Goal: Check status

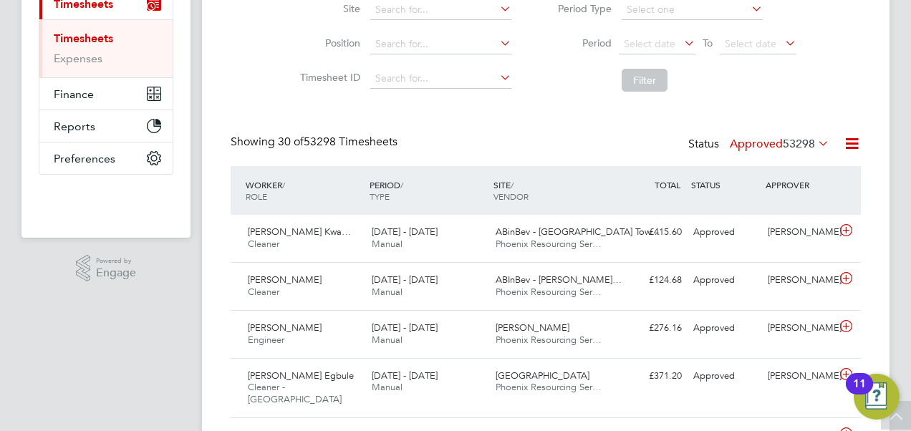
click at [809, 145] on span "53298" at bounding box center [799, 144] width 32 height 14
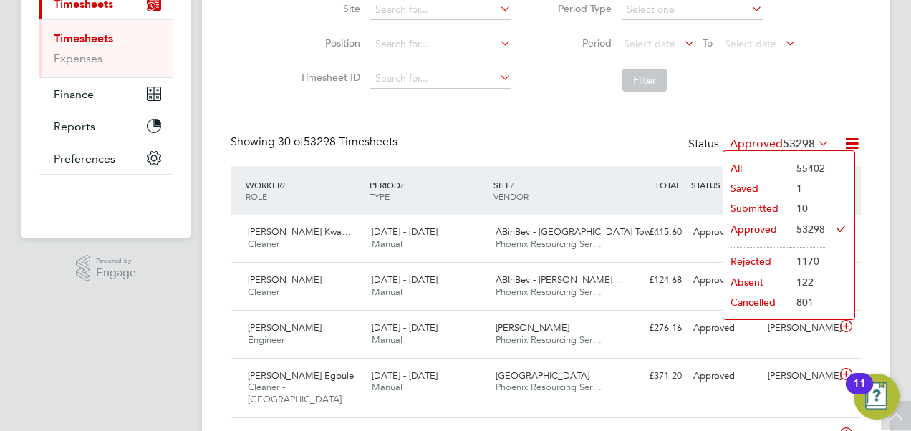
click at [770, 205] on li "Submitted" at bounding box center [757, 208] width 66 height 20
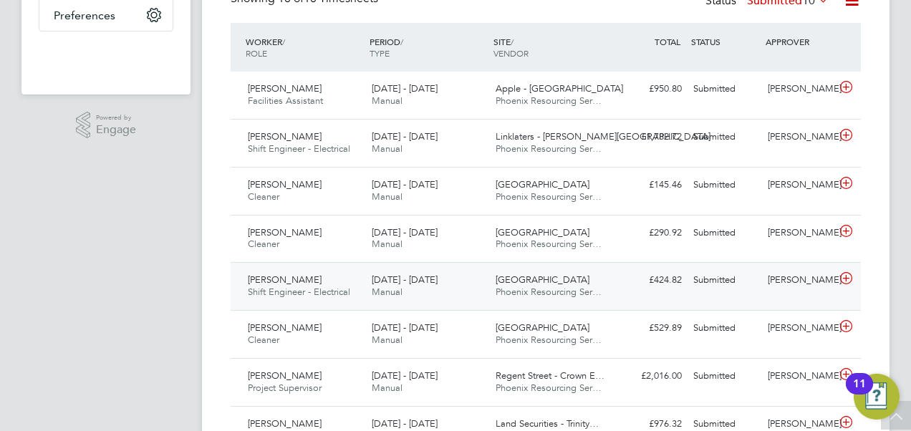
click at [403, 286] on div "[DATE] - [DATE] Manual" at bounding box center [428, 287] width 124 height 36
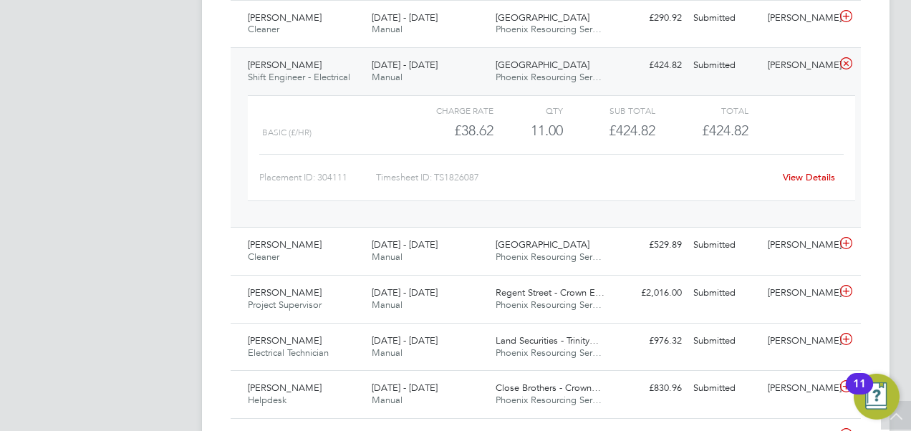
click at [815, 177] on link "View Details" at bounding box center [809, 177] width 52 height 12
